Goal: Transaction & Acquisition: Download file/media

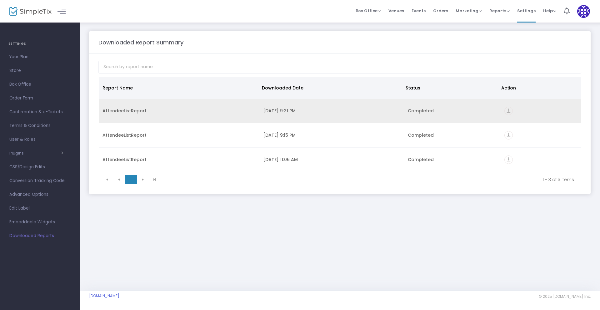
click at [121, 112] on div "AttendeeListReport" at bounding box center [179, 111] width 153 height 6
click at [508, 111] on icon "vertical_align_bottom" at bounding box center [509, 111] width 8 height 8
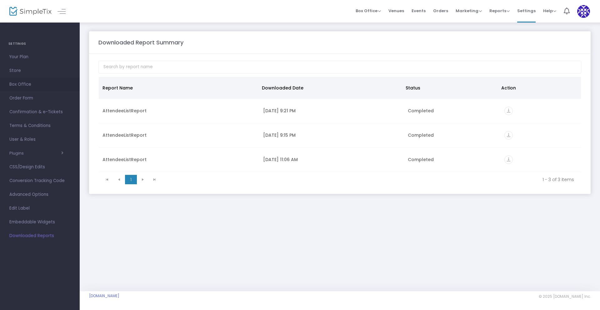
click at [15, 85] on span "Box Office" at bounding box center [39, 84] width 61 height 8
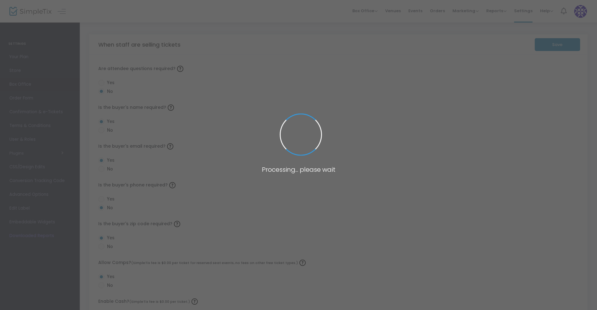
radio input "false"
radio input "true"
radio input "false"
radio input "true"
radio input "false"
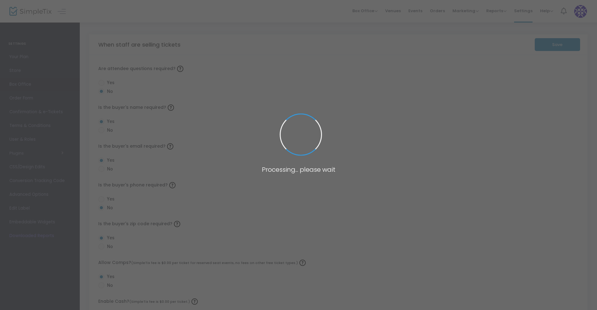
radio input "true"
radio input "false"
radio input "true"
radio input "false"
radio input "true"
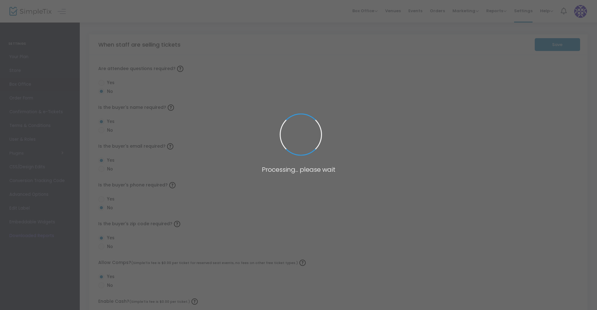
radio input "true"
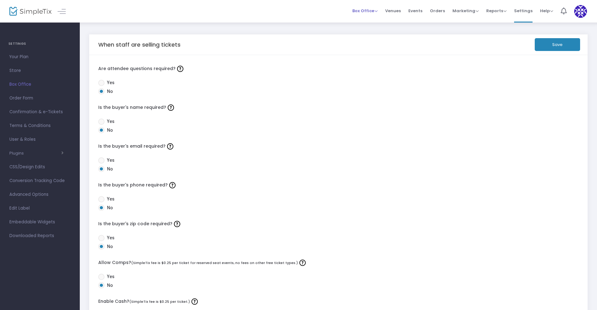
click at [367, 11] on span "Box Office" at bounding box center [364, 11] width 25 height 6
click at [418, 9] on span "Events" at bounding box center [415, 11] width 14 height 16
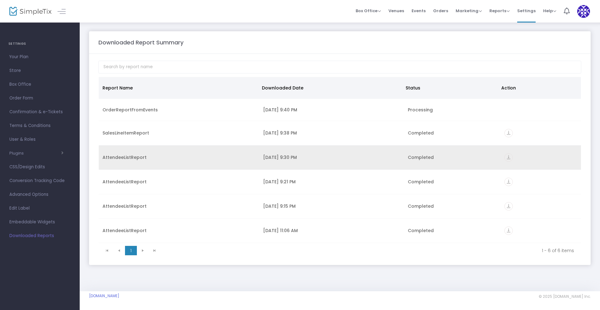
click at [136, 152] on td "AttendeeListReport" at bounding box center [179, 157] width 161 height 24
click at [129, 158] on div "AttendeeListReport" at bounding box center [179, 157] width 153 height 6
click at [510, 158] on icon "vertical_align_bottom" at bounding box center [509, 157] width 8 height 8
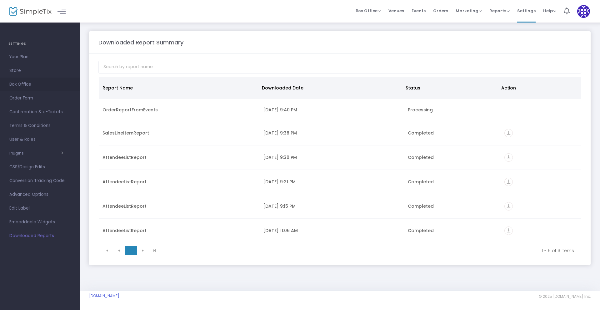
click at [27, 85] on span "Box Office" at bounding box center [39, 84] width 61 height 8
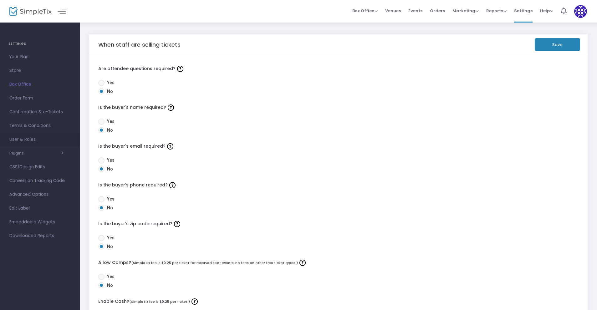
scroll to position [31, 0]
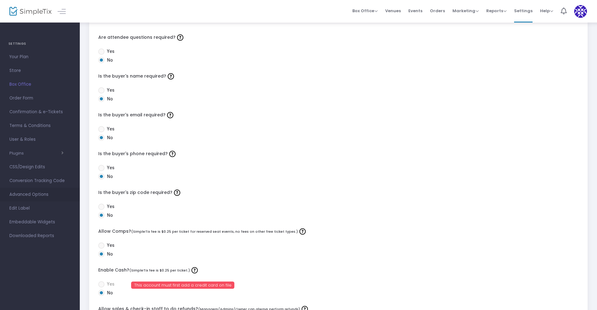
click at [39, 195] on span "Advanced Options" at bounding box center [39, 194] width 61 height 8
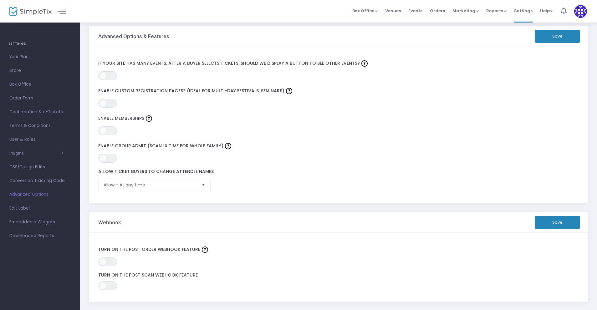
scroll to position [112, 0]
